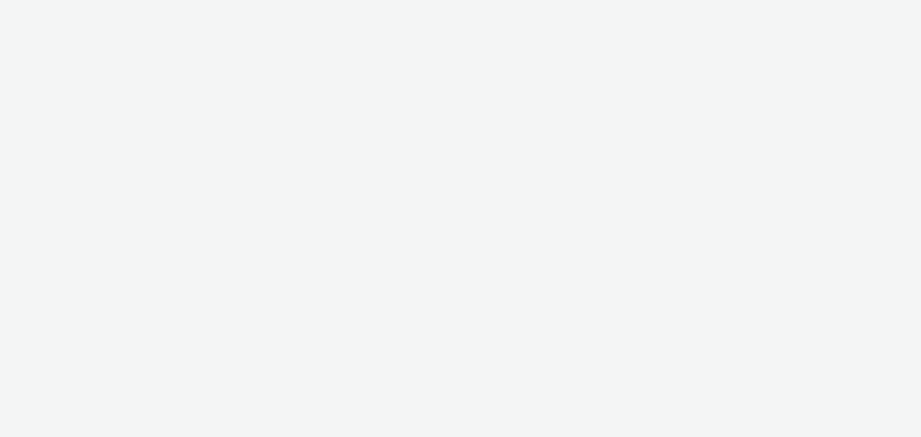
select select "a1548b1e-0fde-418e-992c-2e089afb3761"
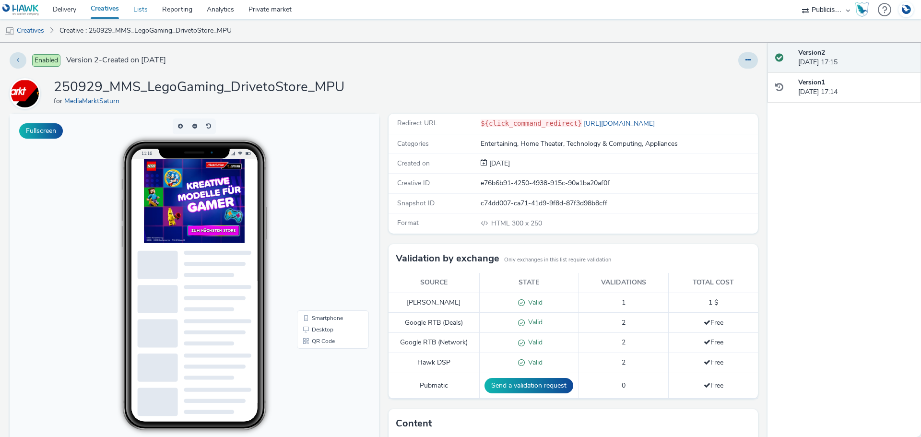
click at [144, 11] on link "Lists" at bounding box center [140, 9] width 29 height 19
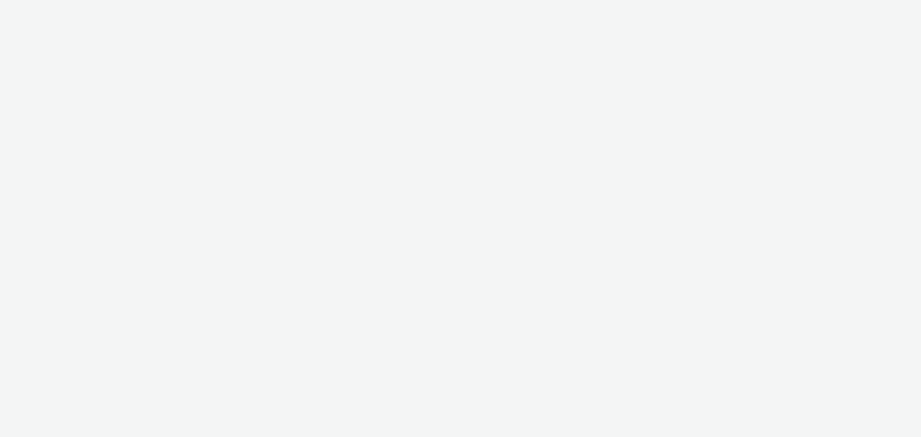
select select "a1548b1e-0fde-418e-992c-2e089afb3761"
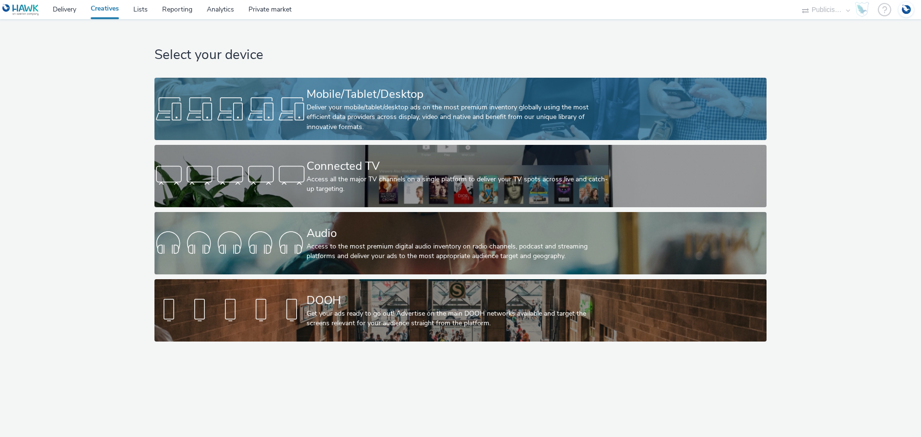
click at [337, 113] on div "Deliver your mobile/tablet/desktop ads on the most premium inventory globally u…" at bounding box center [459, 117] width 304 height 29
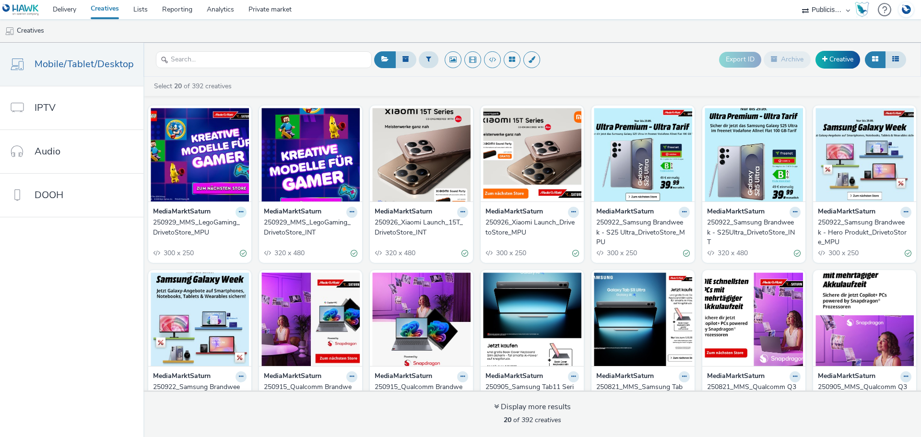
click at [239, 213] on icon at bounding box center [241, 212] width 4 height 6
drag, startPoint x: 217, startPoint y: 246, endPoint x: 225, endPoint y: 229, distance: 19.1
click at [225, 229] on ul "Edit Duplicate Copy ID Archive" at bounding box center [211, 257] width 72 height 77
click at [213, 190] on img at bounding box center [200, 155] width 98 height 94
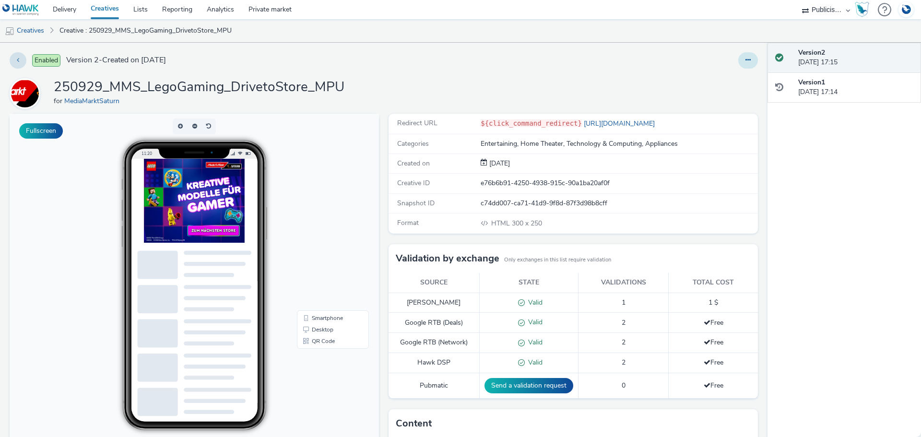
click at [742, 55] on button at bounding box center [749, 60] width 20 height 16
click at [715, 78] on link "Edit" at bounding box center [722, 79] width 72 height 19
click at [746, 60] on button at bounding box center [749, 60] width 20 height 16
click at [742, 63] on button at bounding box center [749, 60] width 20 height 16
click at [723, 97] on link "Duplicate" at bounding box center [722, 98] width 72 height 19
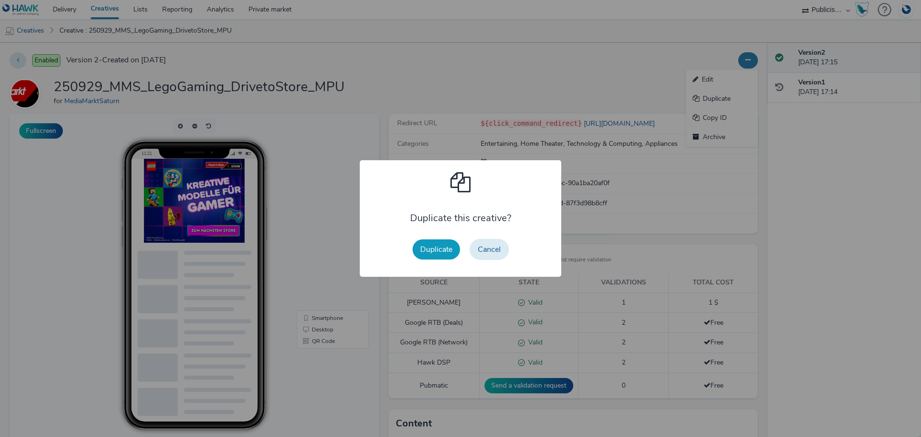
click at [447, 251] on button "Duplicate" at bounding box center [437, 249] width 48 height 20
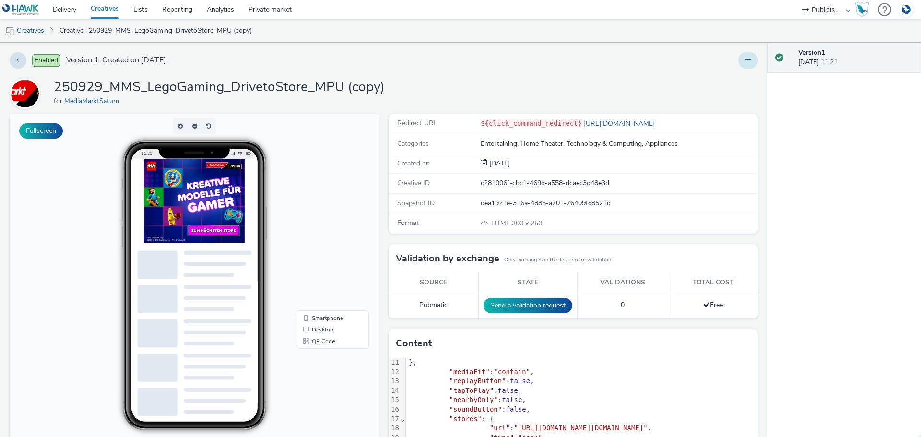
click at [745, 60] on button at bounding box center [749, 60] width 20 height 16
click at [714, 78] on link "Edit" at bounding box center [722, 79] width 72 height 19
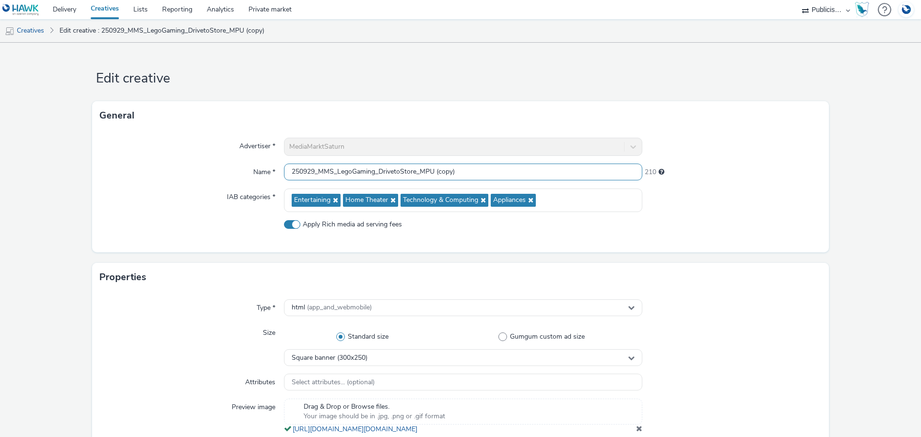
drag, startPoint x: 314, startPoint y: 171, endPoint x: 300, endPoint y: 170, distance: 14.0
click at [300, 170] on input "250929_MMS_LegoGaming_DrivetoStore_MPU (copy)" at bounding box center [463, 172] width 358 height 17
drag, startPoint x: 453, startPoint y: 173, endPoint x: 502, endPoint y: 165, distance: 50.0
click at [512, 168] on input "251010_MMS_E.ON_PV-Beratung_DrivetoStore_MPU (copy)" at bounding box center [463, 172] width 358 height 17
type input "251010_MMS_E.ON_PV-Beratung_DrivetoStore_MPU"
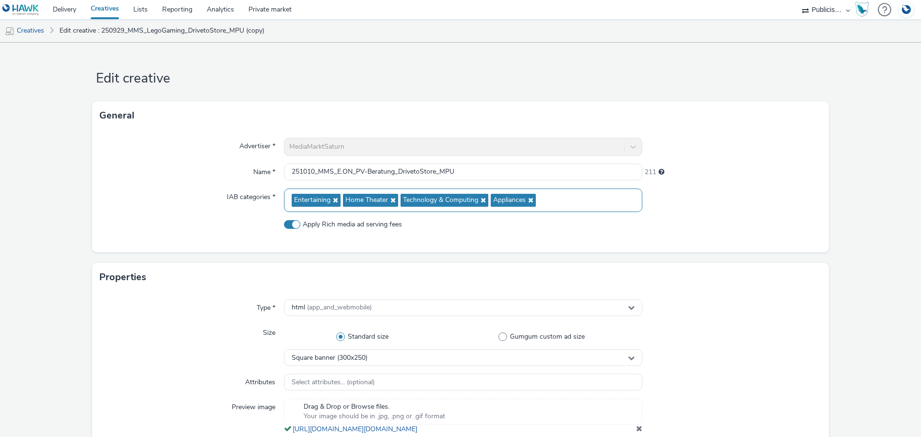
click at [334, 199] on icon at bounding box center [335, 200] width 8 height 7
click at [339, 203] on icon at bounding box center [341, 200] width 8 height 7
click at [447, 195] on div "Technology & Computing Appliances" at bounding box center [463, 201] width 358 height 24
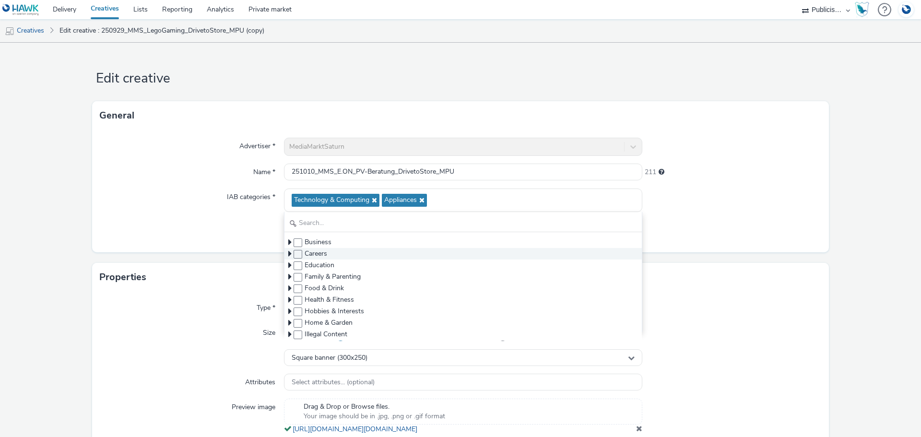
scroll to position [48, 0]
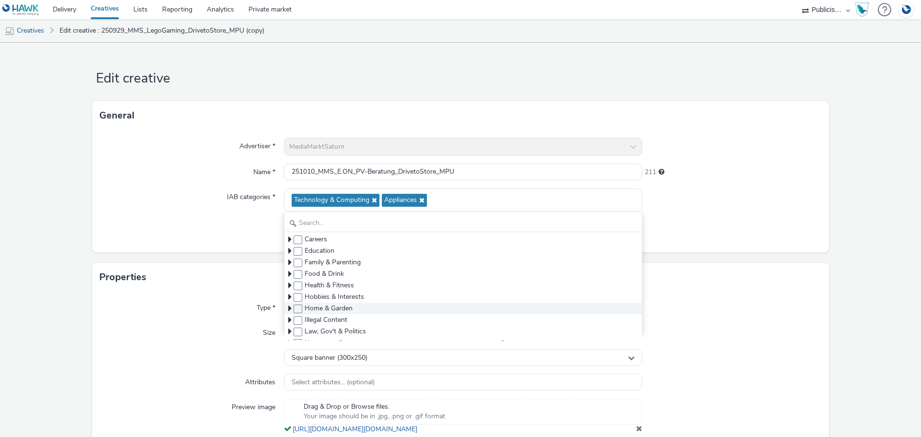
click at [288, 307] on icon at bounding box center [289, 309] width 3 height 10
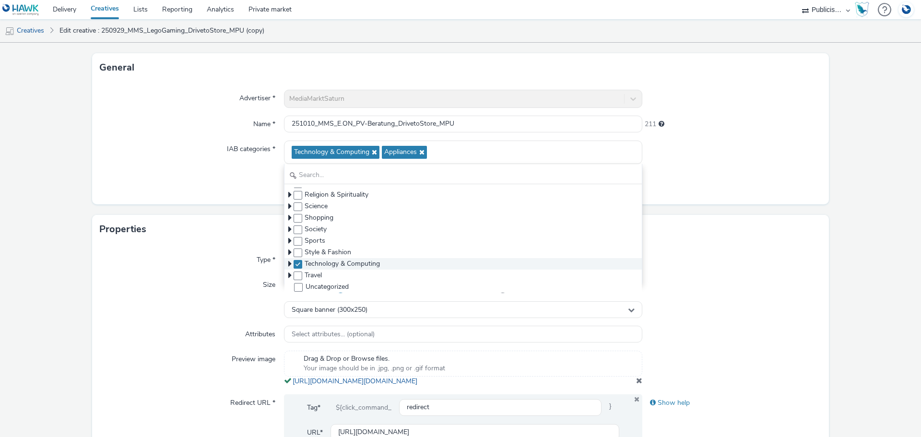
click at [288, 263] on icon at bounding box center [289, 264] width 3 height 10
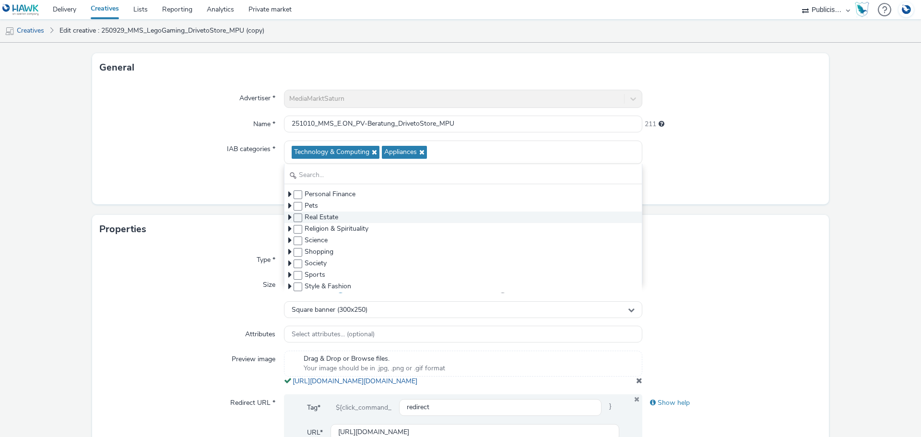
scroll to position [292, 0]
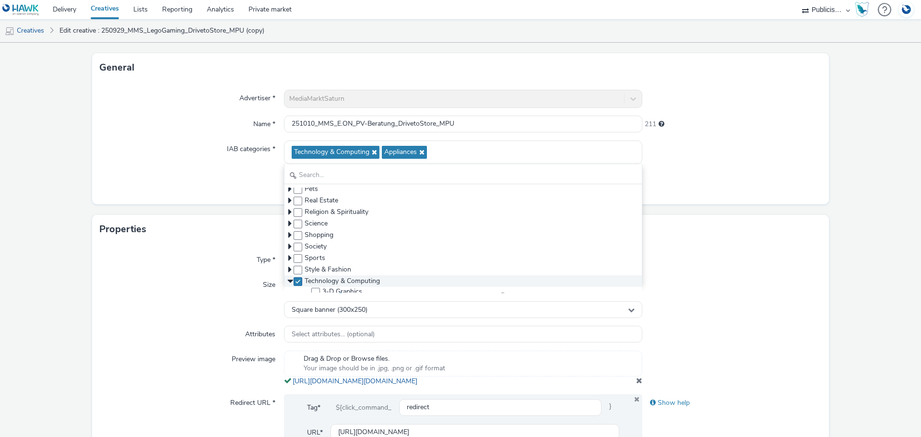
click at [295, 281] on span at bounding box center [298, 281] width 9 height 9
checkbox input "false"
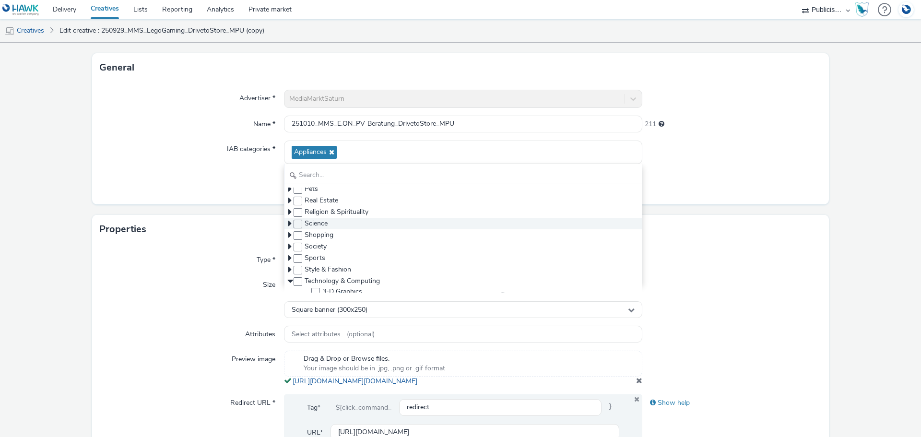
click at [288, 223] on icon at bounding box center [289, 224] width 3 height 10
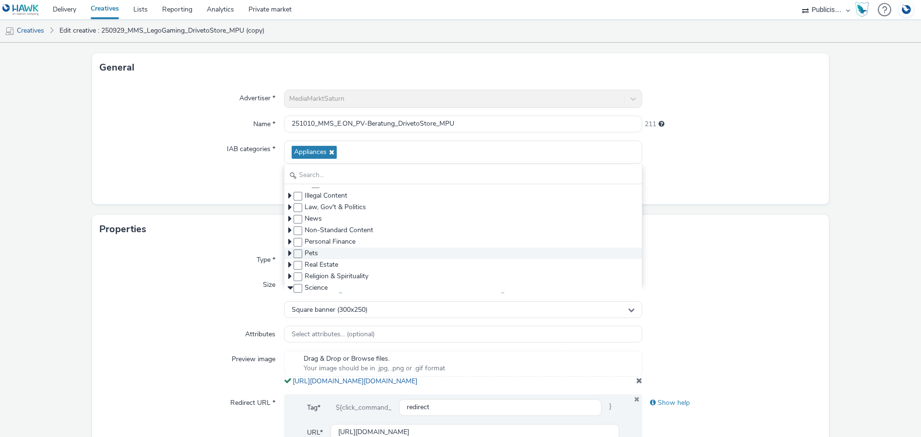
scroll to position [244, 0]
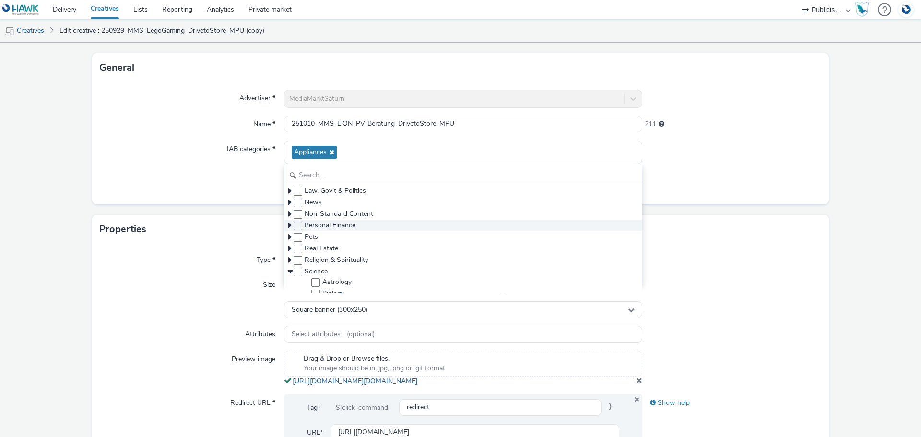
click at [288, 223] on icon at bounding box center [289, 226] width 3 height 10
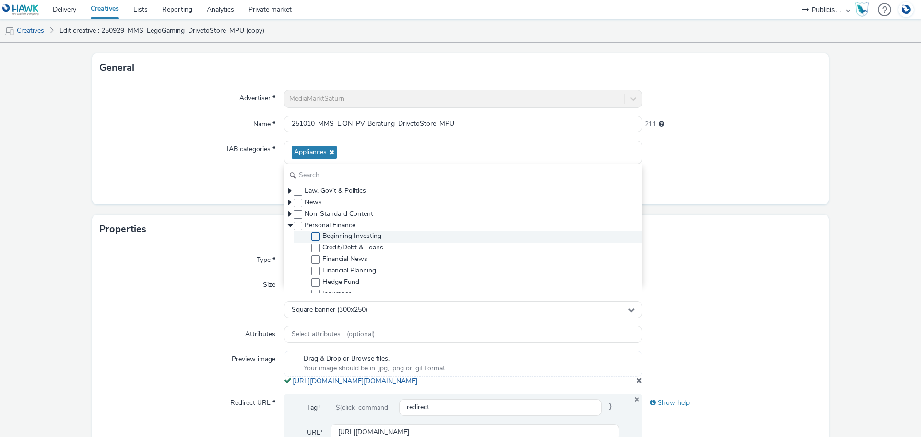
scroll to position [196, 0]
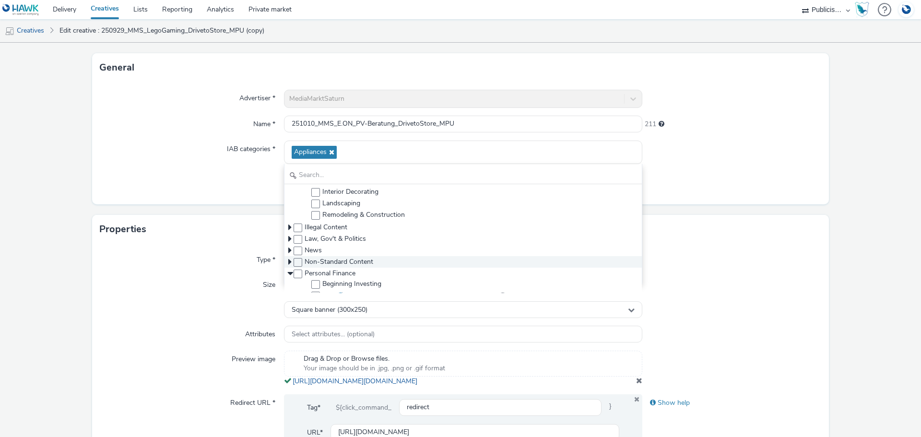
click at [289, 260] on icon at bounding box center [289, 262] width 3 height 10
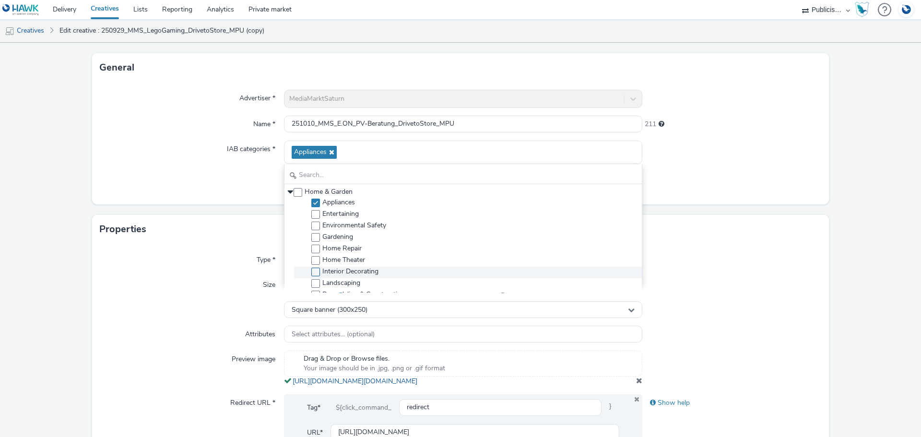
scroll to position [100, 0]
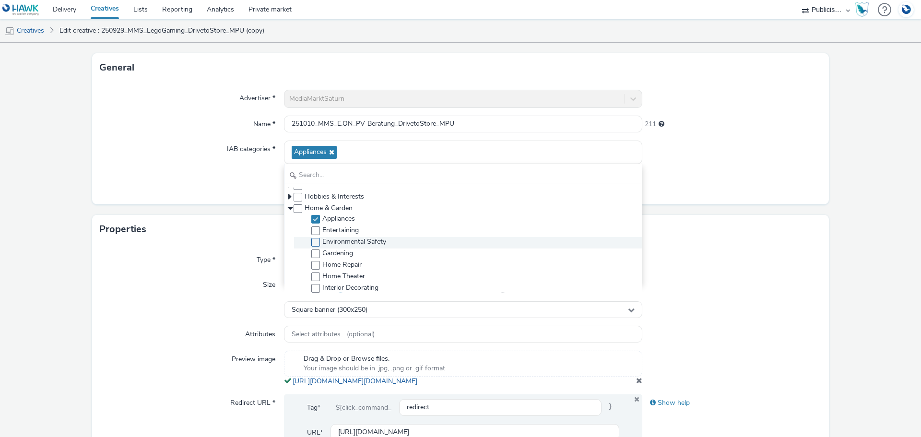
click at [313, 243] on span at bounding box center [315, 242] width 9 height 9
checkbox input "true"
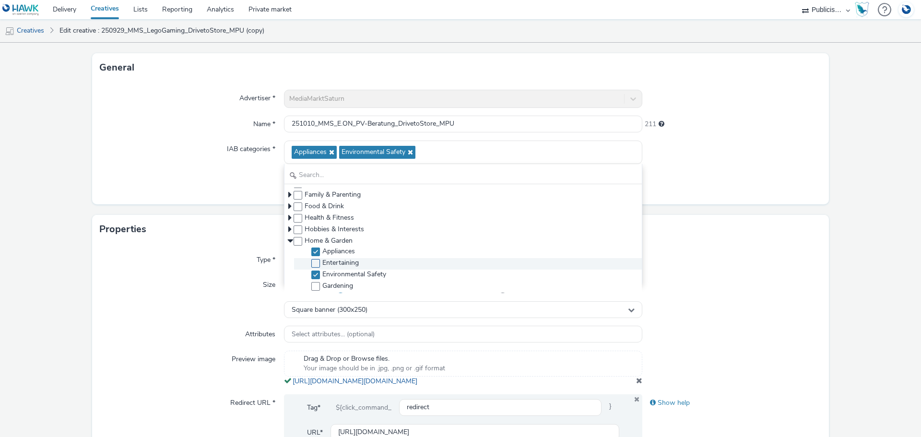
scroll to position [52, 0]
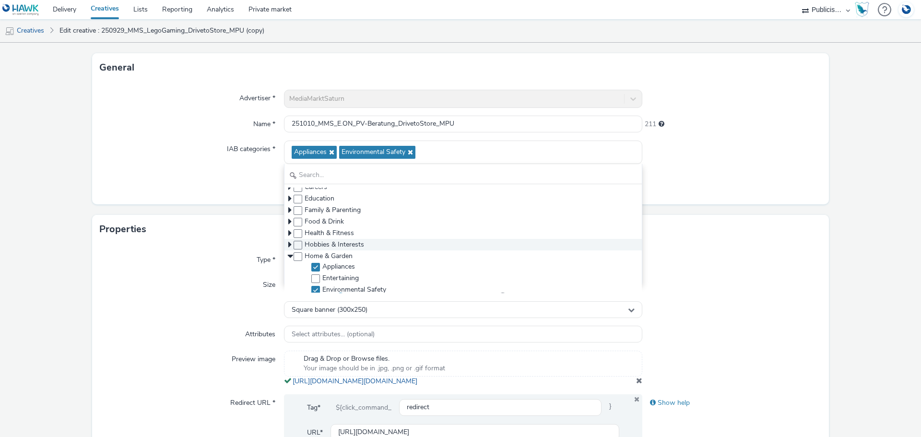
click at [288, 243] on icon at bounding box center [289, 245] width 3 height 10
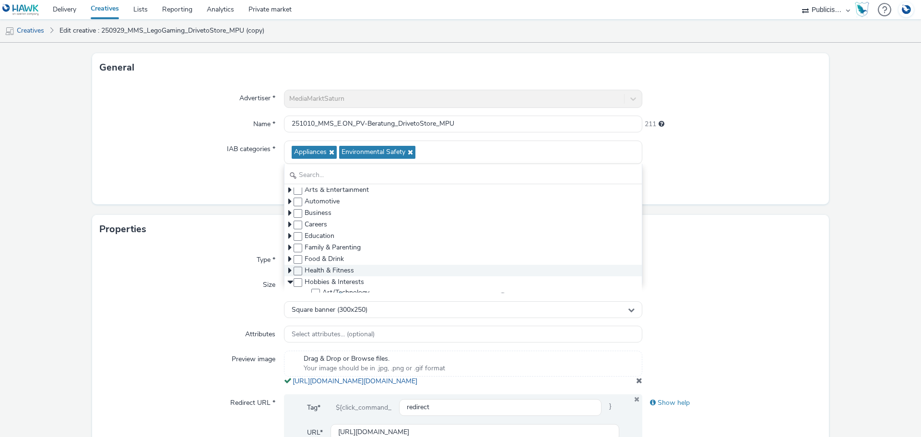
scroll to position [4, 0]
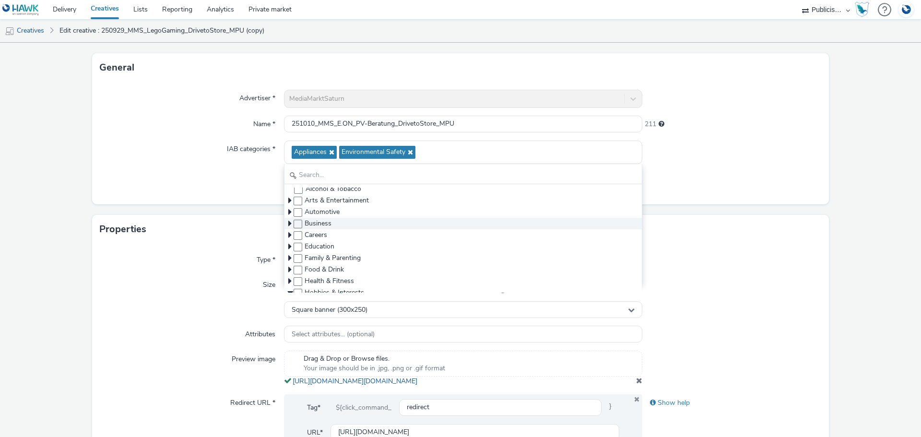
click at [289, 223] on icon at bounding box center [289, 224] width 3 height 10
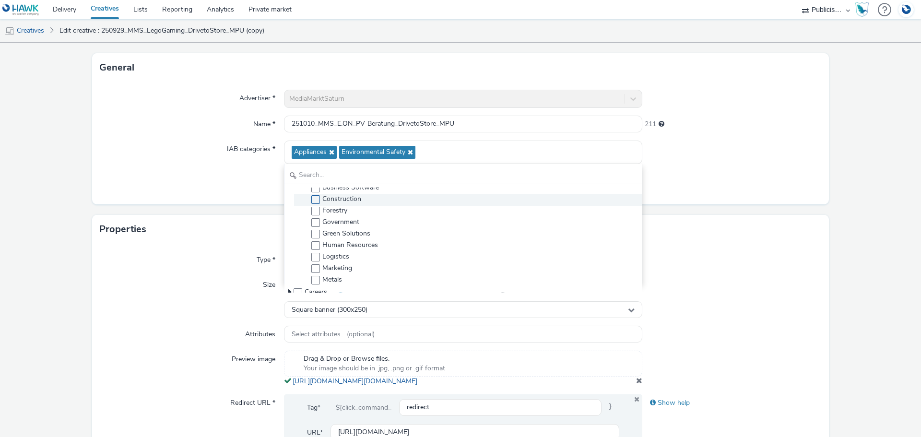
scroll to position [100, 0]
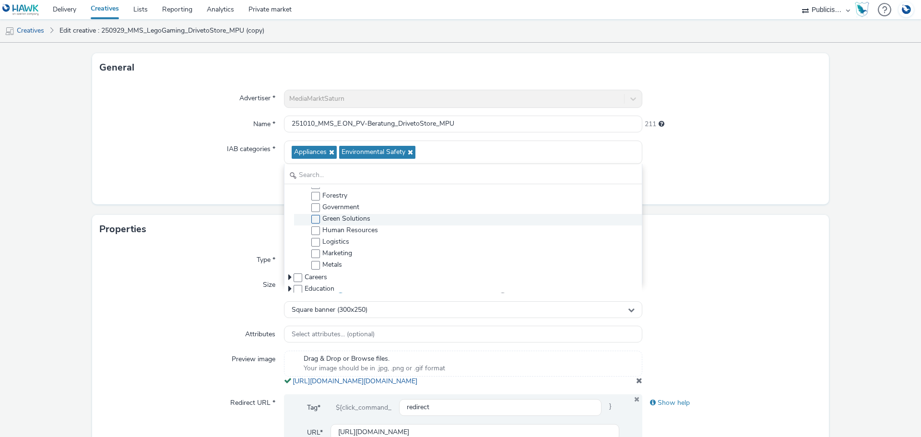
click at [315, 218] on span at bounding box center [315, 219] width 9 height 9
checkbox input "true"
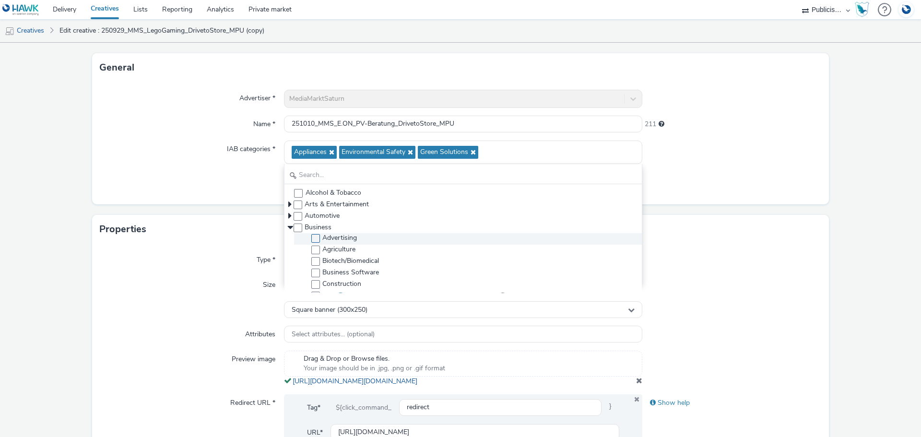
scroll to position [0, 0]
click at [708, 213] on form "Edit creative General Advertiser * MediaMarktSaturn Name * 251010_MMS_E.ON_PV-B…" at bounding box center [460, 406] width 921 height 822
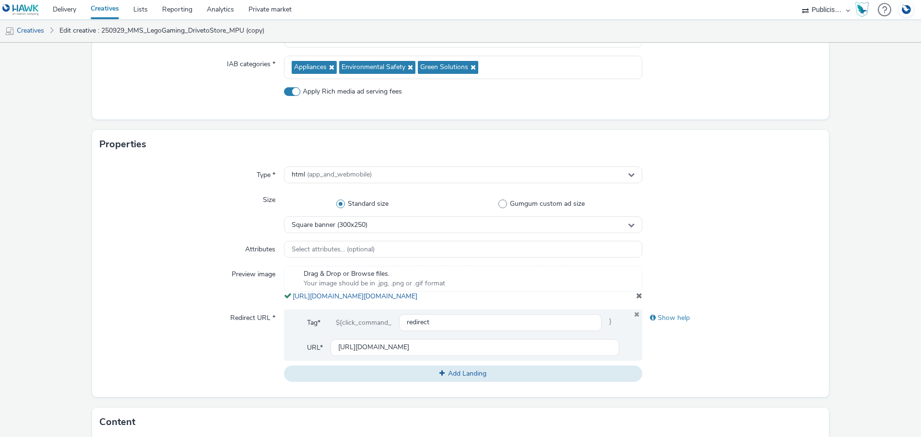
scroll to position [144, 0]
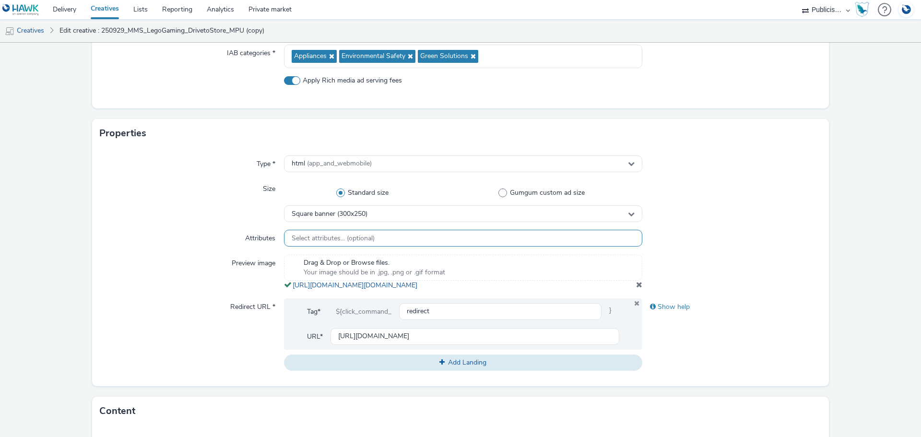
click at [325, 236] on span "Select attributes... (optional)" at bounding box center [333, 239] width 83 height 8
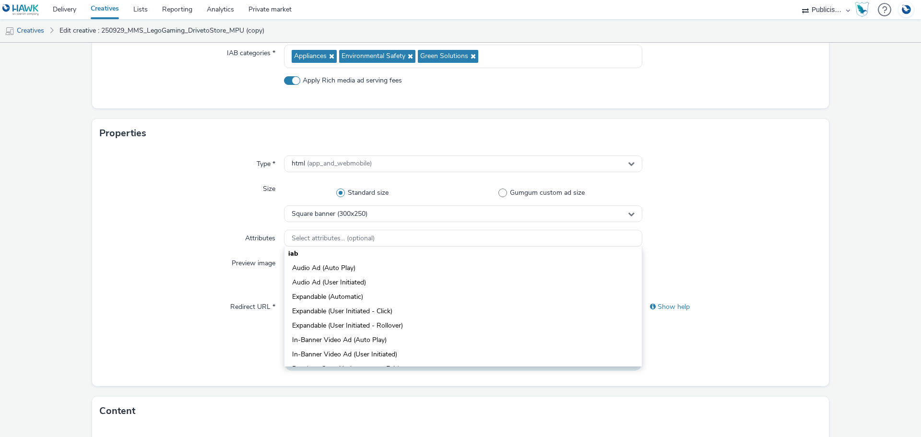
click at [200, 205] on div "Size" at bounding box center [192, 201] width 184 height 42
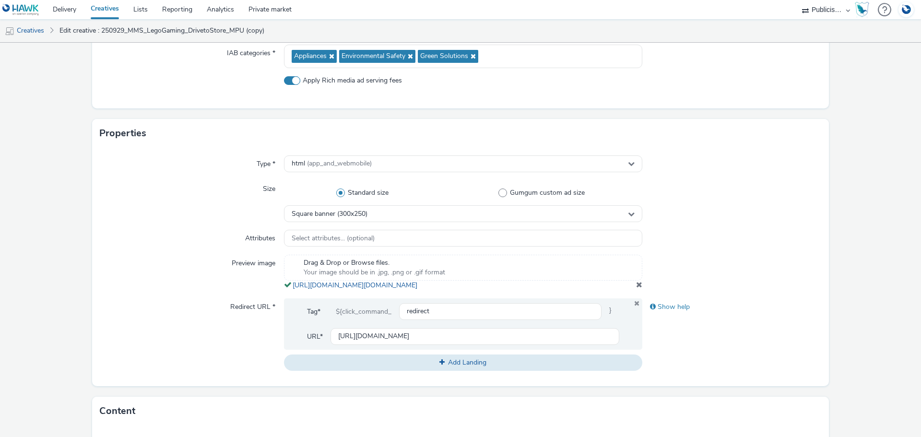
click at [636, 288] on span at bounding box center [639, 285] width 6 height 8
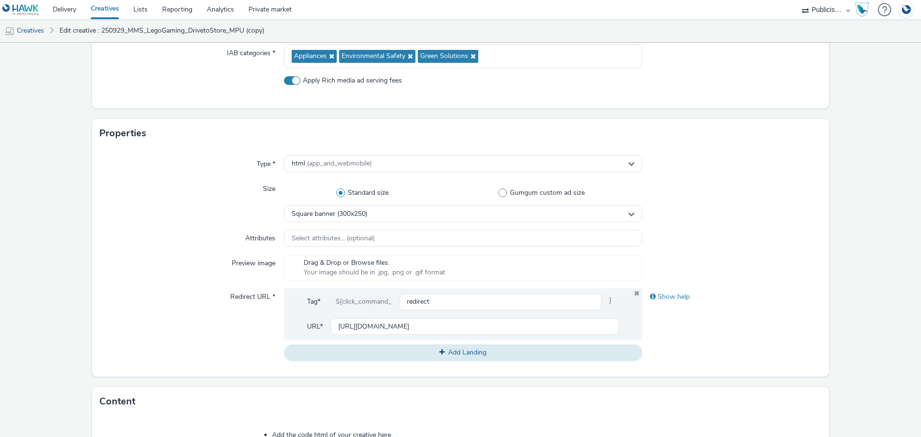
click at [427, 267] on span "Drag & Drop or Browse files." at bounding box center [375, 263] width 142 height 10
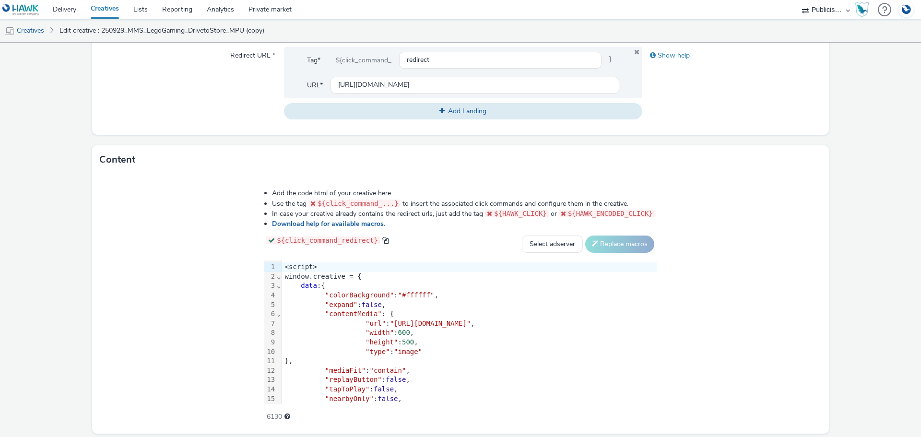
scroll to position [382, 0]
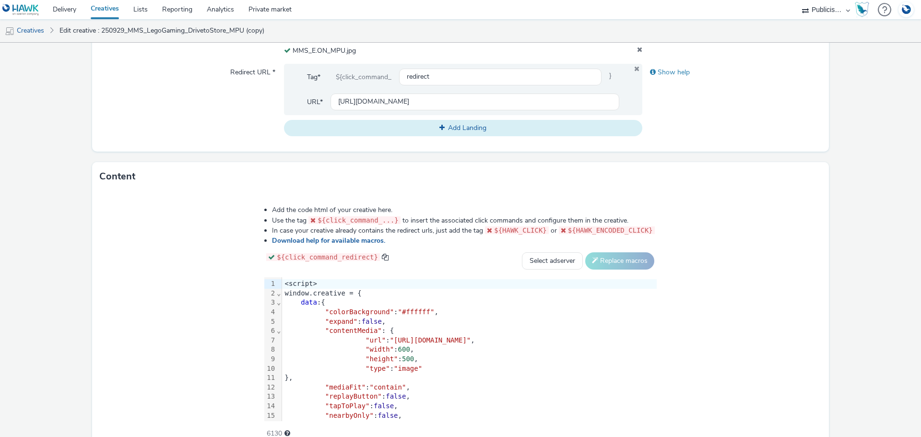
click at [418, 128] on button "Add Landing" at bounding box center [463, 128] width 358 height 16
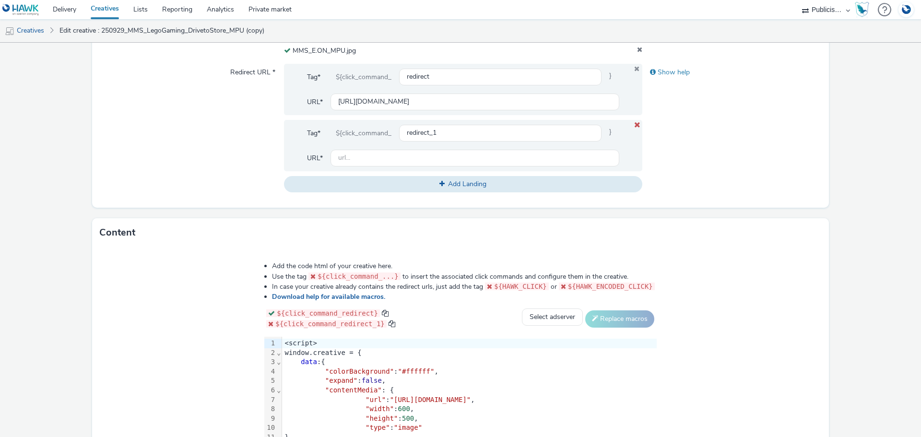
click at [633, 125] on icon at bounding box center [637, 124] width 8 height 6
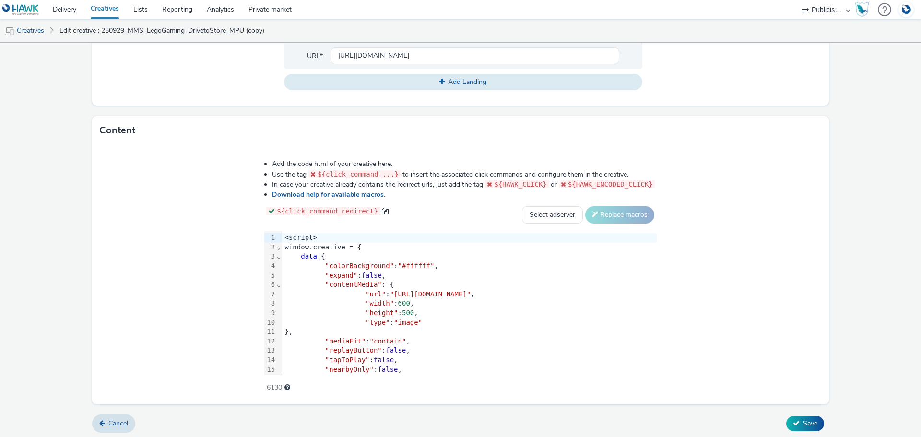
scroll to position [430, 0]
click at [803, 419] on span "Save" at bounding box center [810, 421] width 14 height 9
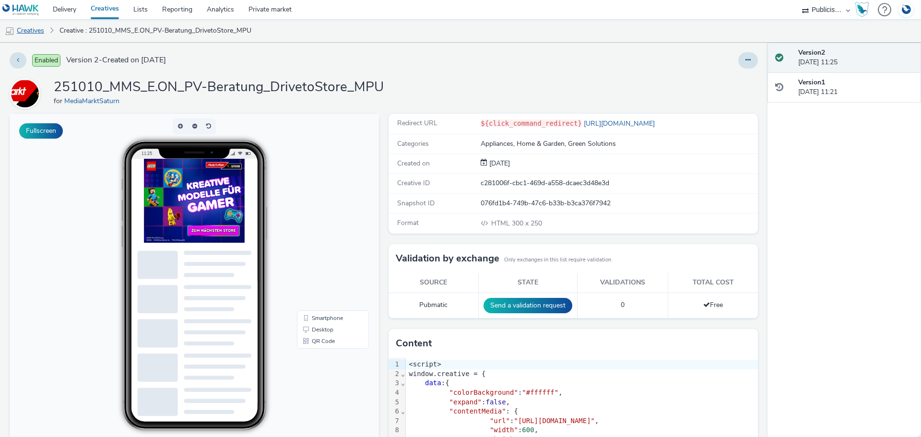
click at [37, 32] on link "Creatives" at bounding box center [24, 30] width 49 height 23
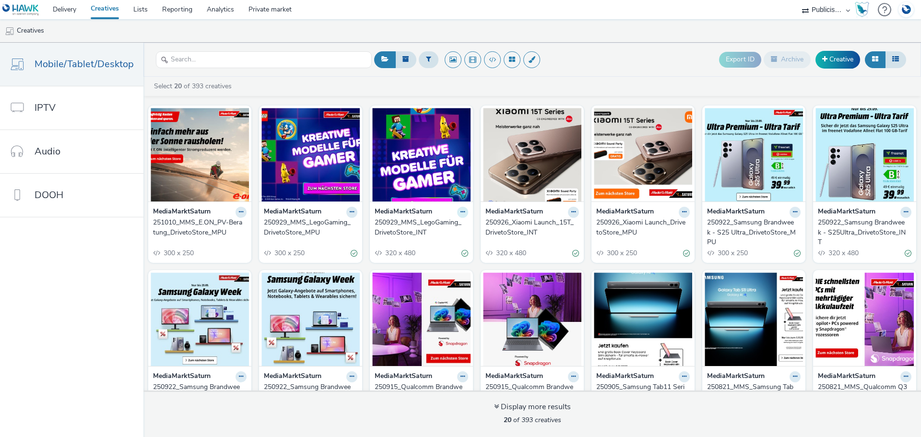
click at [461, 212] on icon at bounding box center [463, 212] width 4 height 6
click at [433, 245] on link "Duplicate" at bounding box center [432, 248] width 72 height 19
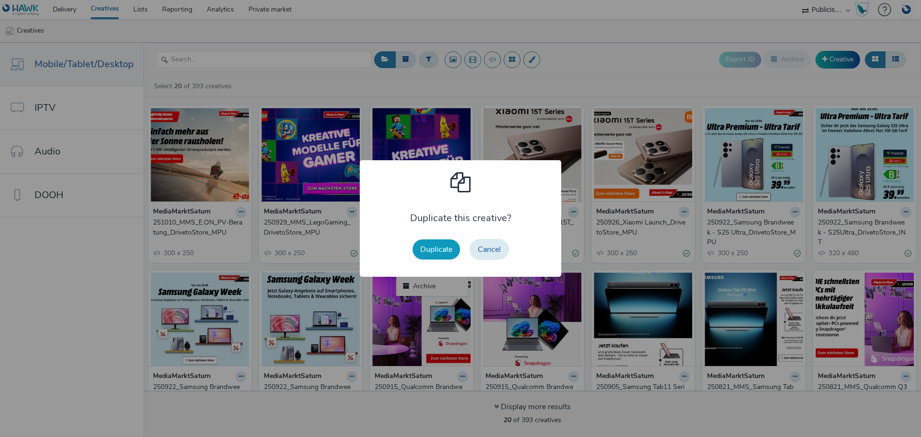
click at [441, 248] on button "Duplicate" at bounding box center [437, 249] width 48 height 20
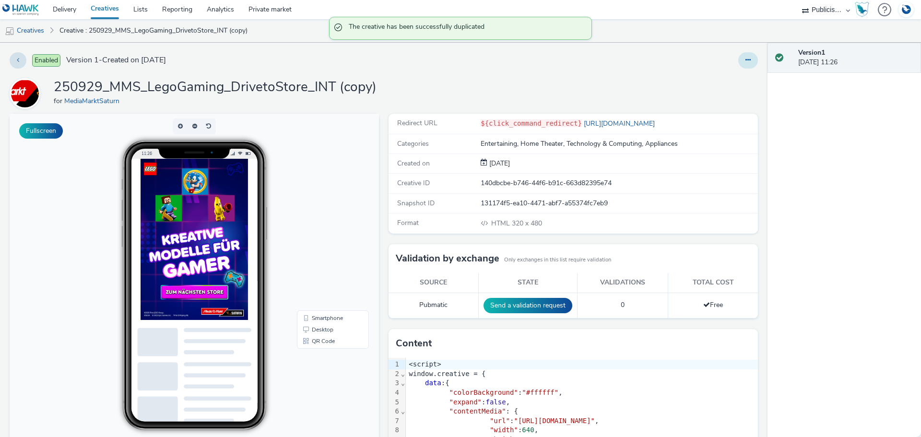
click at [739, 63] on button at bounding box center [749, 60] width 20 height 16
click at [715, 76] on link "Edit" at bounding box center [722, 79] width 72 height 19
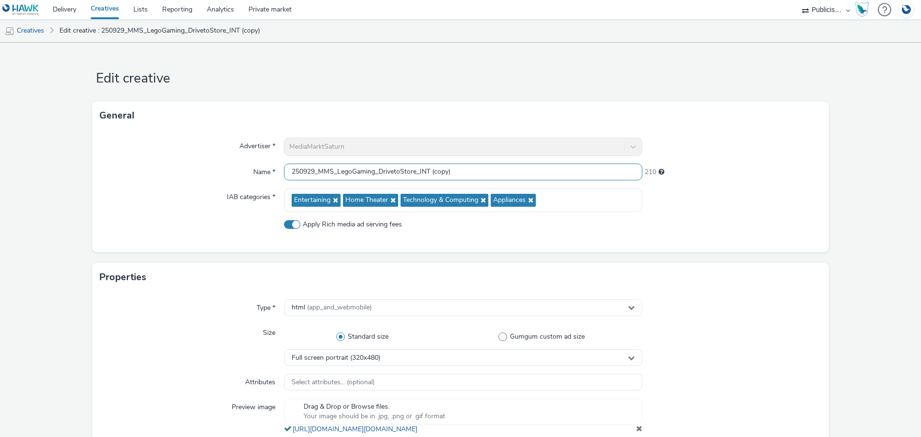
drag, startPoint x: 314, startPoint y: 169, endPoint x: 298, endPoint y: 169, distance: 15.4
click at [298, 169] on input "250929_MMS_LegoGaming_DrivetoStore_INT (copy)" at bounding box center [463, 172] width 358 height 17
drag, startPoint x: 336, startPoint y: 171, endPoint x: 372, endPoint y: 172, distance: 36.0
click at [372, 172] on input "251010_MMS_LegoGaming_DrivetoStore_INT (copy)" at bounding box center [463, 172] width 358 height 17
type input "251010_MMS_E.ON_PV-Beratung_DrivetoStore_INT"
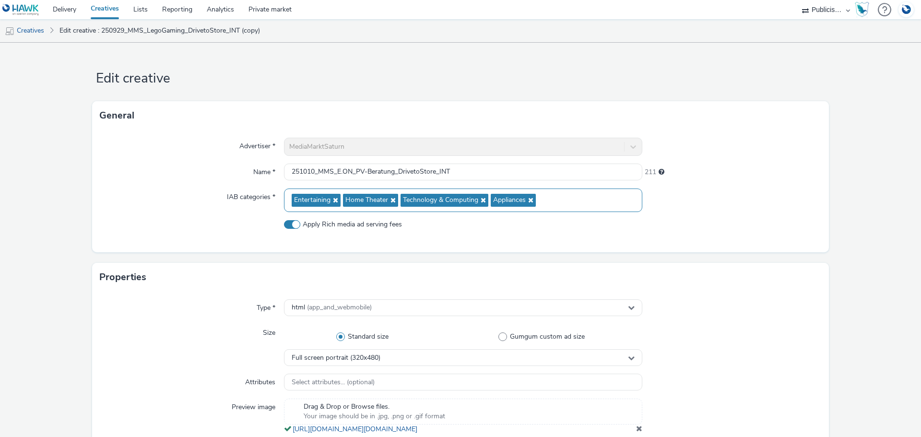
click at [333, 199] on icon at bounding box center [335, 200] width 8 height 7
click at [339, 201] on icon at bounding box center [341, 200] width 8 height 7
click at [371, 200] on icon at bounding box center [374, 200] width 8 height 7
click at [376, 200] on div "Appliances" at bounding box center [463, 201] width 358 height 24
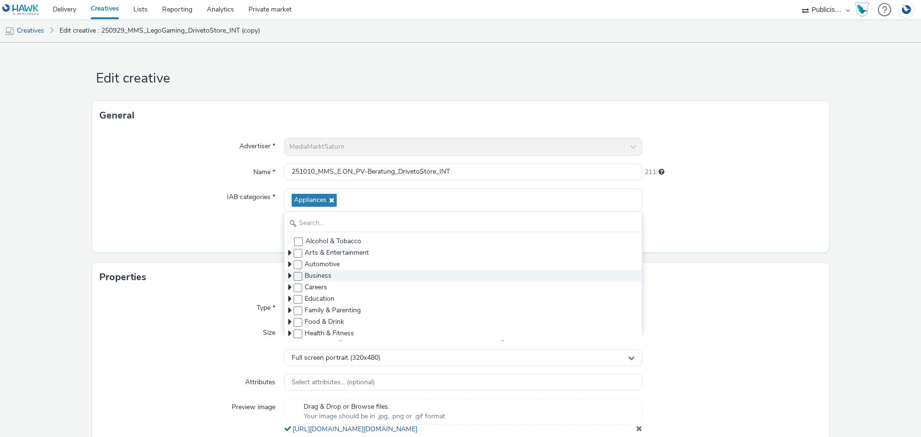
click at [288, 276] on icon at bounding box center [289, 276] width 3 height 10
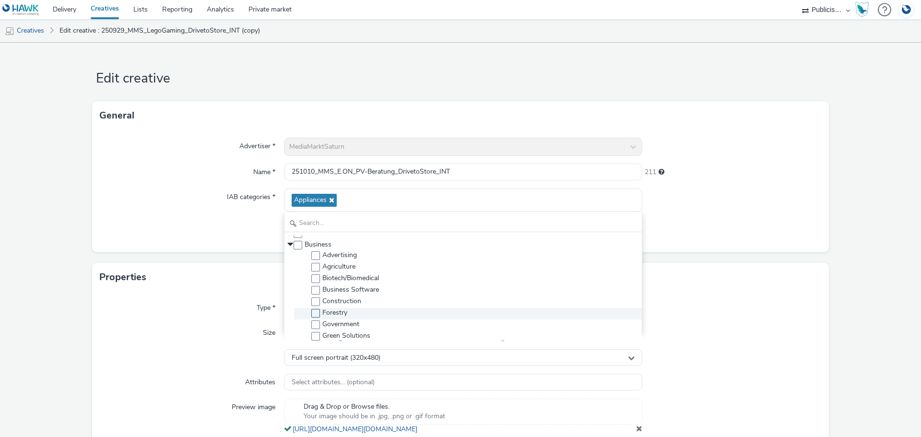
scroll to position [48, 0]
click at [314, 319] on span at bounding box center [315, 319] width 9 height 9
checkbox input "true"
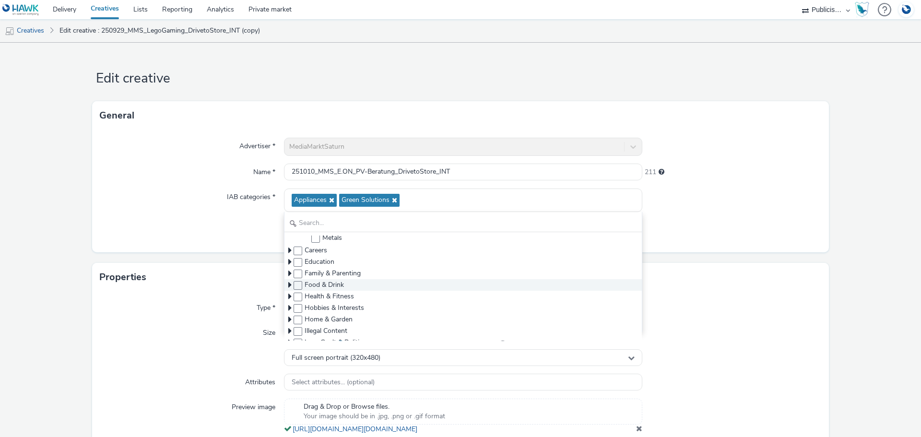
scroll to position [192, 0]
click at [289, 303] on icon at bounding box center [289, 303] width 3 height 10
click at [316, 288] on span at bounding box center [315, 289] width 9 height 9
checkbox input "true"
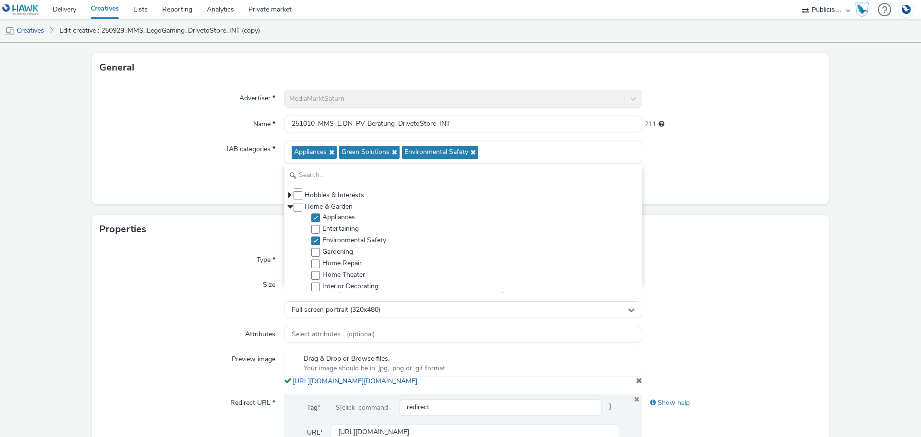
scroll to position [96, 0]
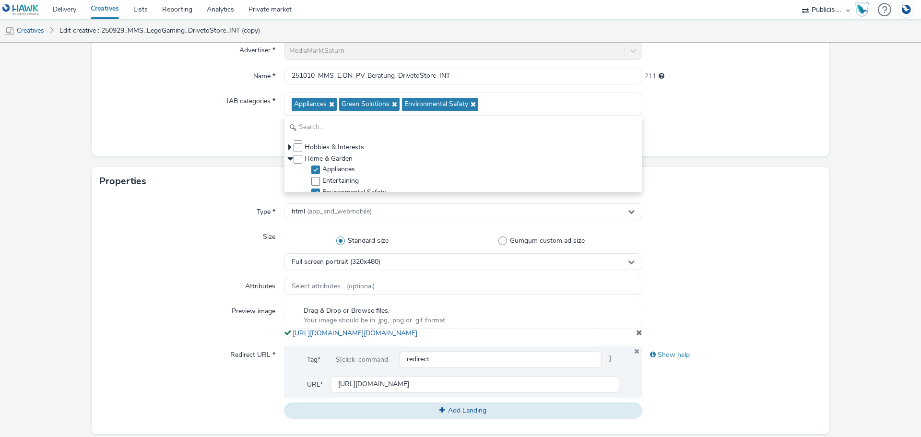
click at [222, 224] on div "Type * html (app_and_webmobile) Size Standard size Gumgum custom ad size Full s…" at bounding box center [460, 315] width 737 height 239
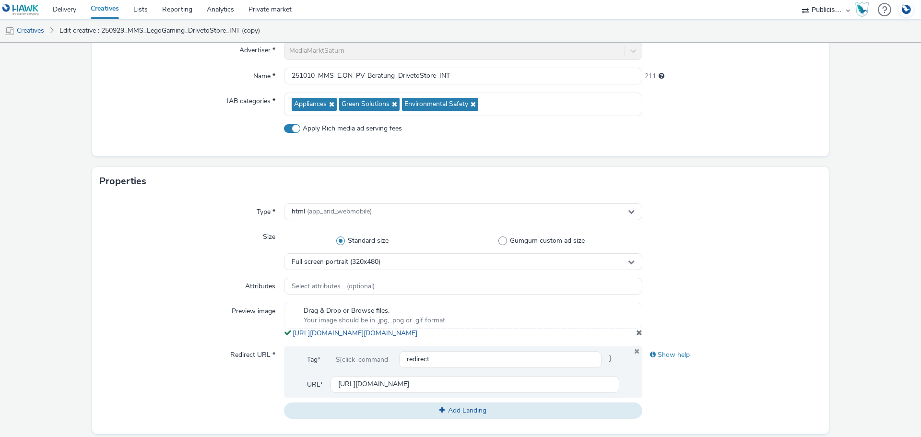
click at [636, 336] on span at bounding box center [639, 333] width 6 height 8
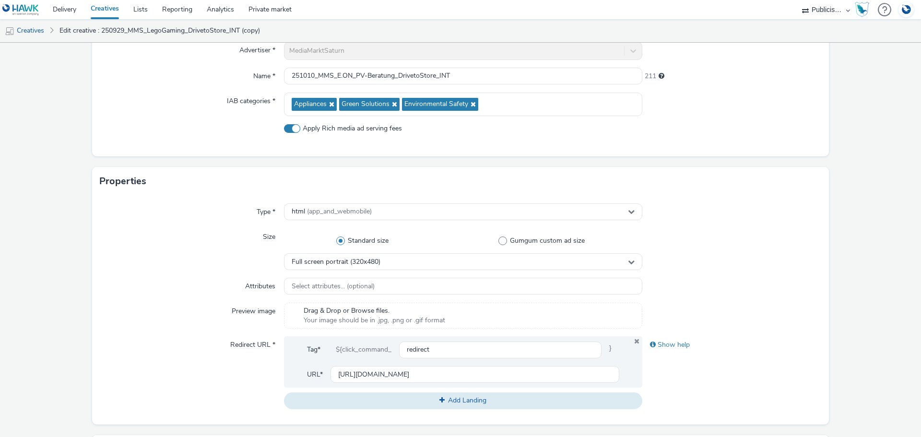
click at [440, 317] on span "Your image should be in .jpg, .png or .gif format" at bounding box center [375, 321] width 142 height 10
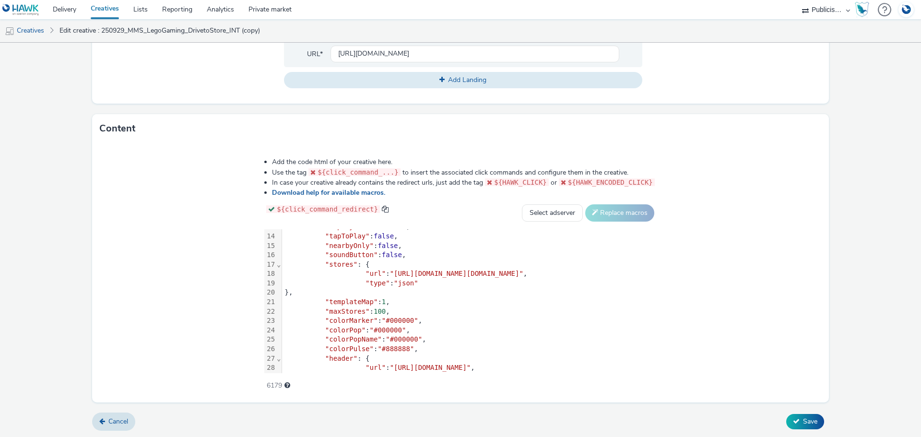
scroll to position [144, 0]
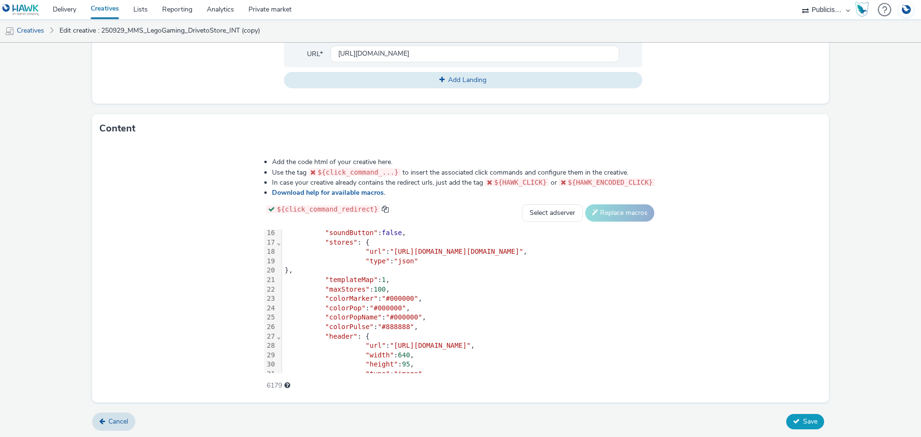
click at [796, 420] on button "Save" at bounding box center [806, 421] width 38 height 15
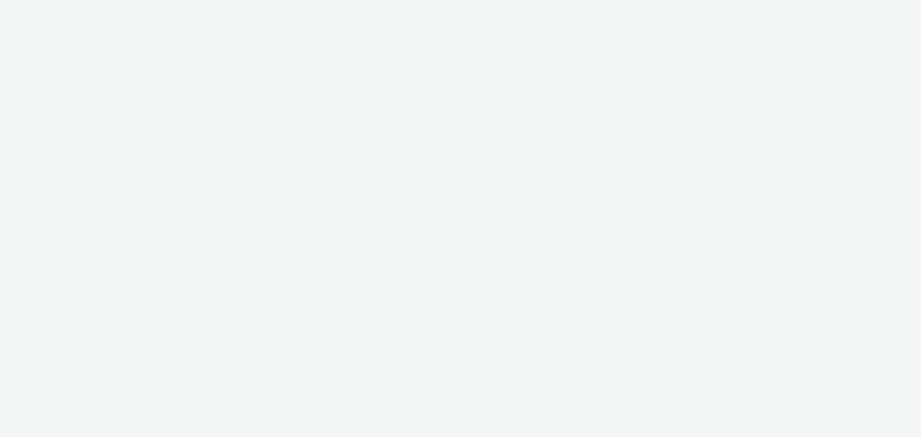
select select "a1548b1e-0fde-418e-992c-2e089afb3761"
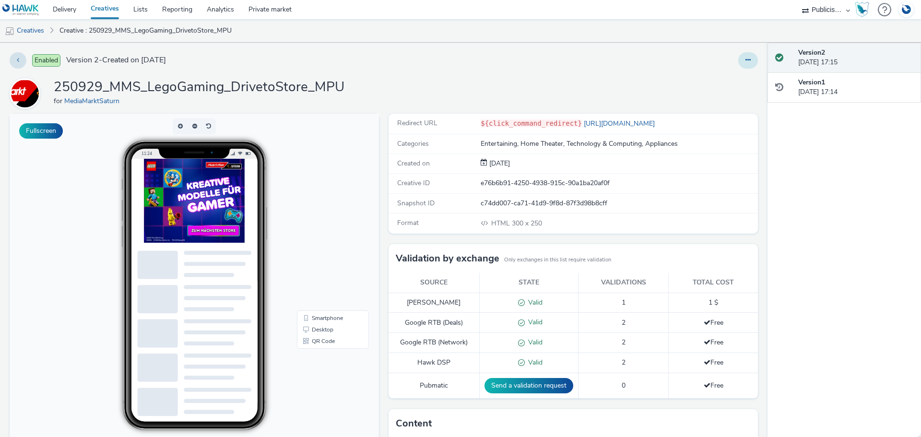
click at [742, 64] on button at bounding box center [749, 60] width 20 height 16
click at [716, 80] on link "Edit" at bounding box center [722, 79] width 72 height 19
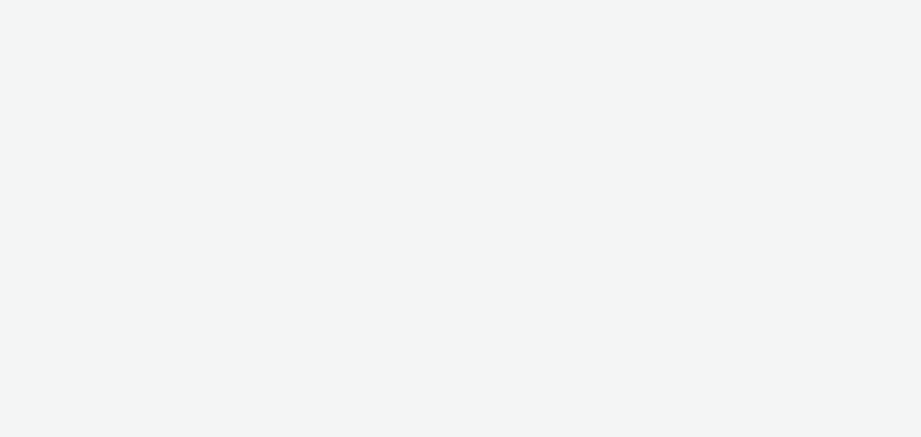
select select "a1548b1e-0fde-418e-992c-2e089afb3761"
